Goal: Complete application form

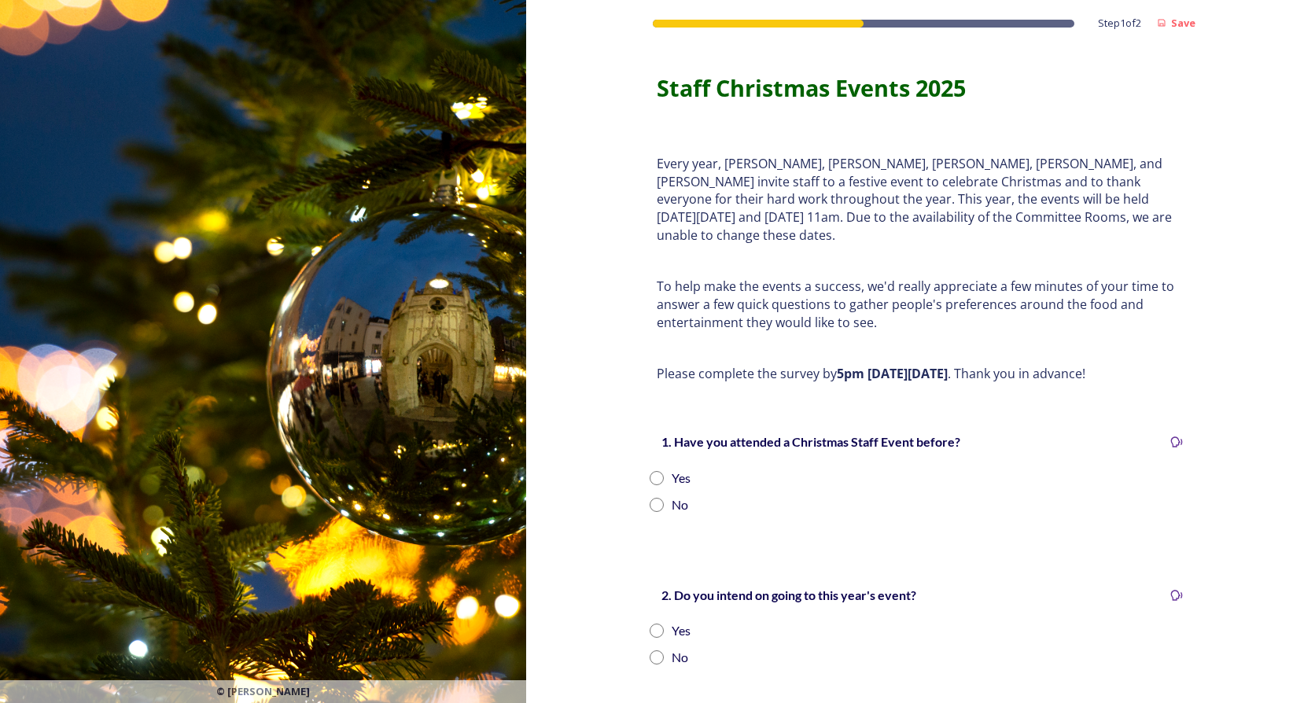
click at [650, 471] on input "radio" at bounding box center [657, 478] width 14 height 14
radio input "true"
click at [650, 624] on input "radio" at bounding box center [657, 631] width 14 height 14
radio input "true"
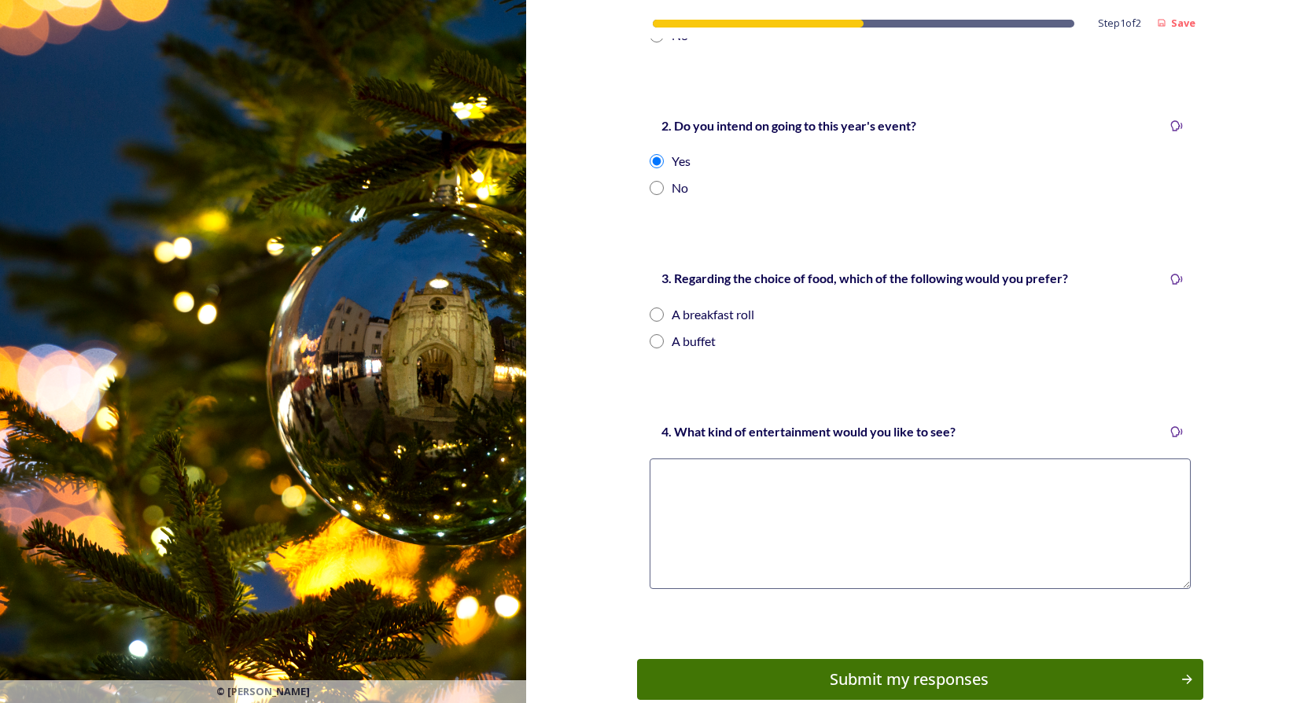
scroll to position [481, 0]
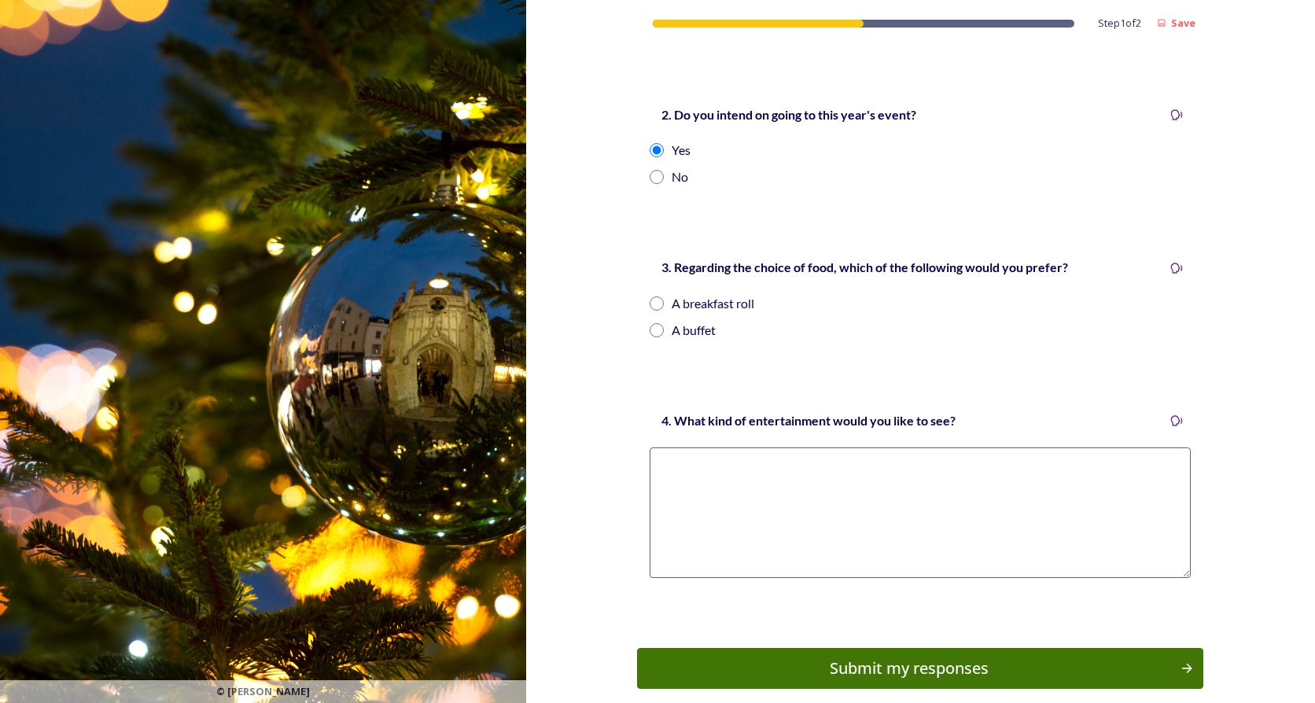
click at [656, 323] on input "radio" at bounding box center [657, 330] width 14 height 14
radio input "true"
click at [992, 467] on textarea at bounding box center [920, 512] width 541 height 131
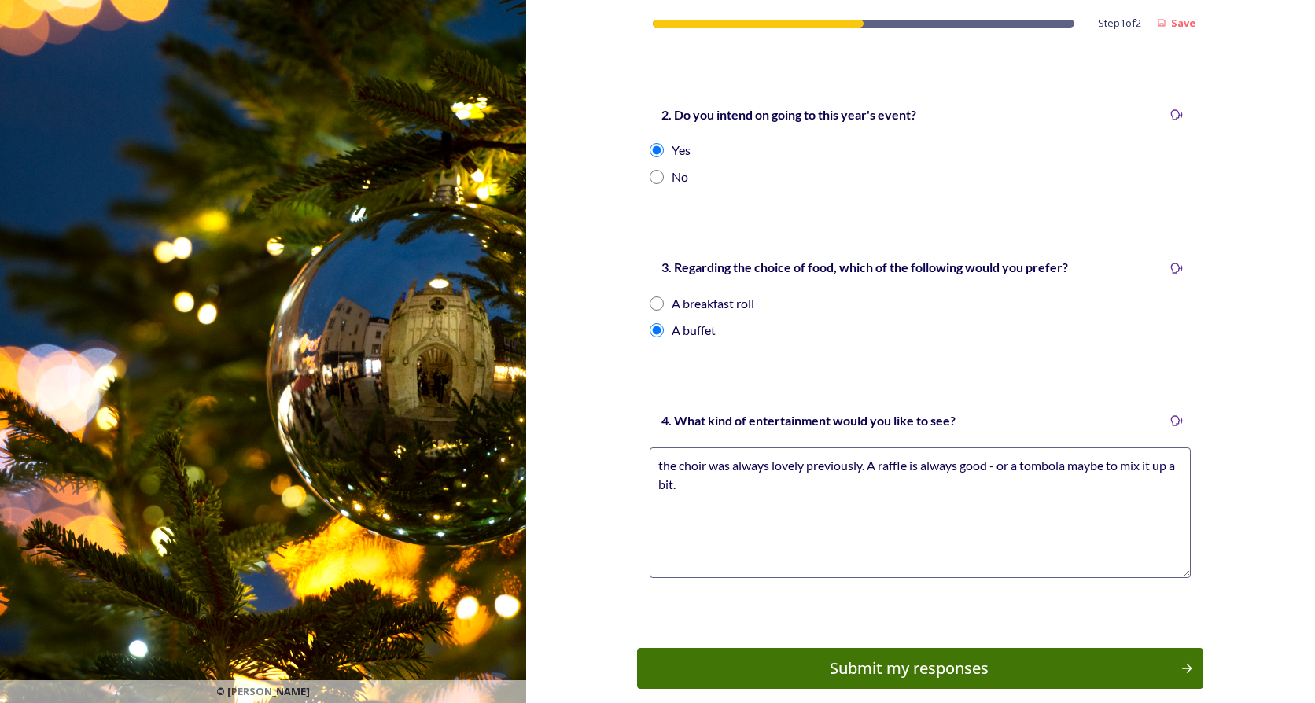
click at [860, 447] on textarea "the choir was always lovely previously. A raffle is always good - or a tombola …" at bounding box center [920, 512] width 541 height 131
click at [856, 474] on textarea "the choir was always lovely previously. A raffle is always good - or a tombola …" at bounding box center [920, 512] width 541 height 131
type textarea "the choir was always lovely previously. A raffle is always good - or a tombola …"
click at [938, 657] on div "Submit my responses" at bounding box center [909, 669] width 532 height 24
